Goal: Task Accomplishment & Management: Manage account settings

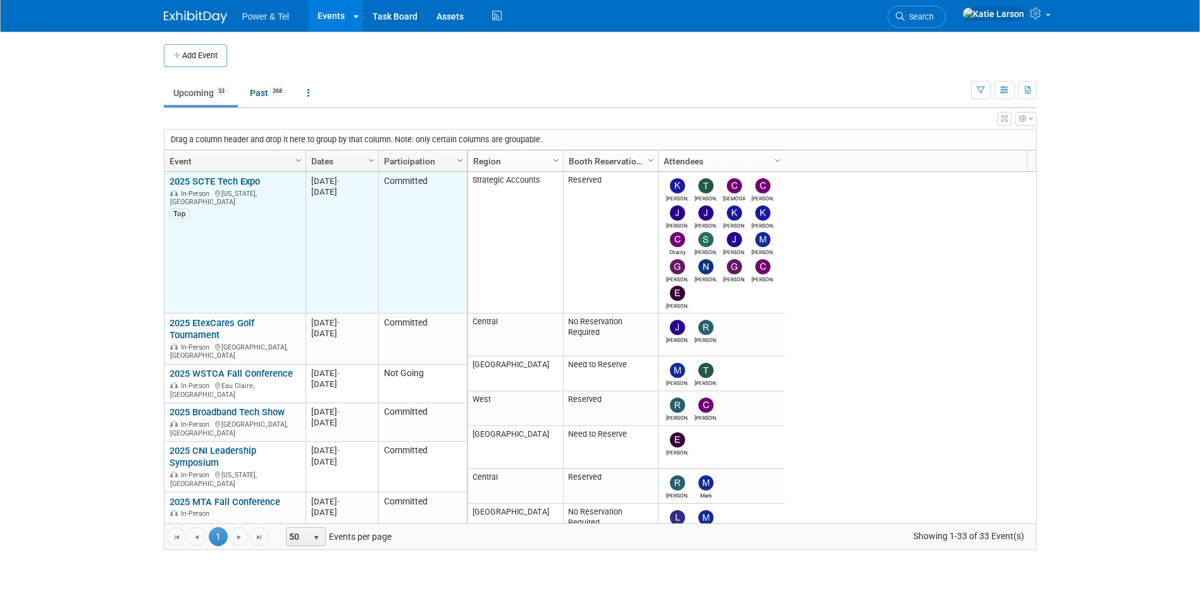
click at [240, 183] on link "2025 SCTE Tech Expo" at bounding box center [215, 181] width 90 height 11
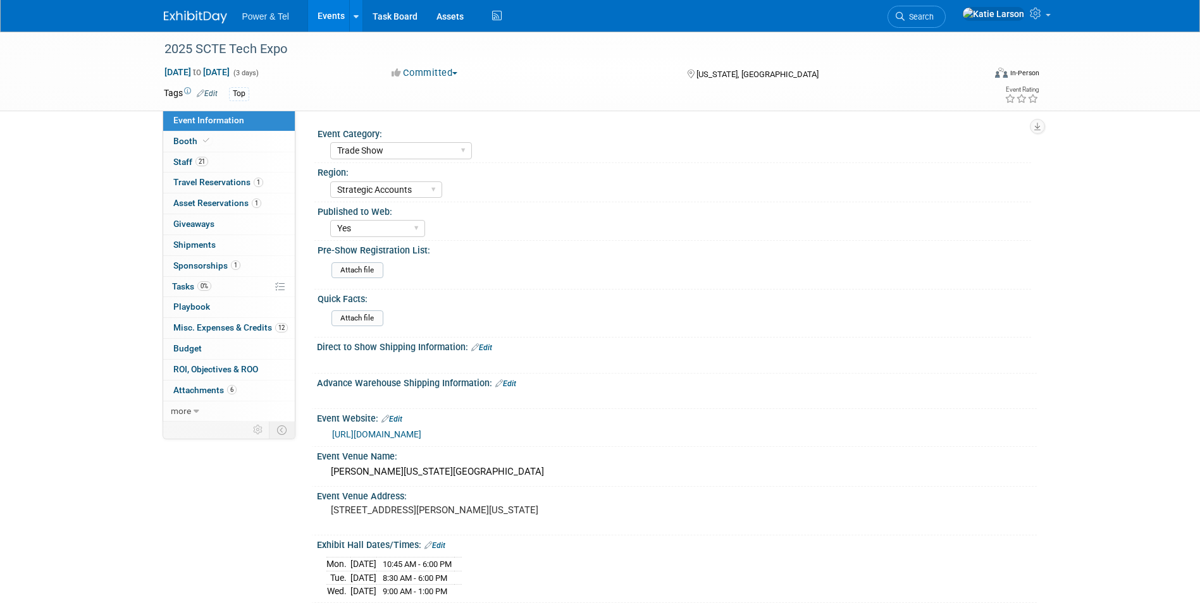
select select "Trade Show"
select select "Strategic Accounts"
select select "Yes"
click at [218, 166] on link "21 Staff 21" at bounding box center [229, 162] width 132 height 20
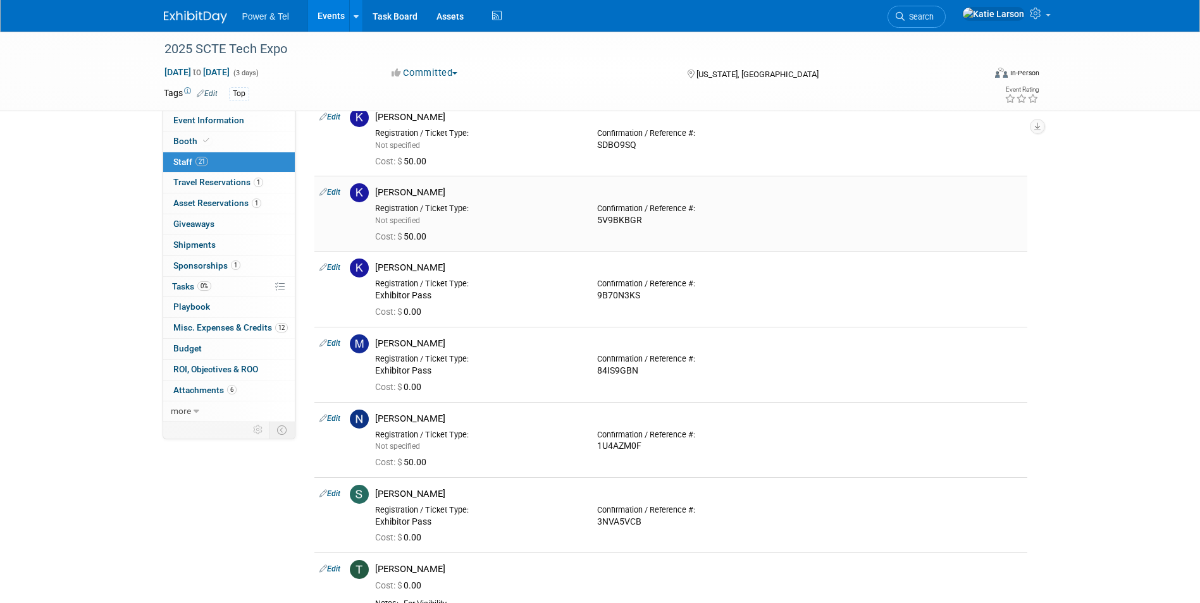
scroll to position [1139, 0]
